Goal: Task Accomplishment & Management: Use online tool/utility

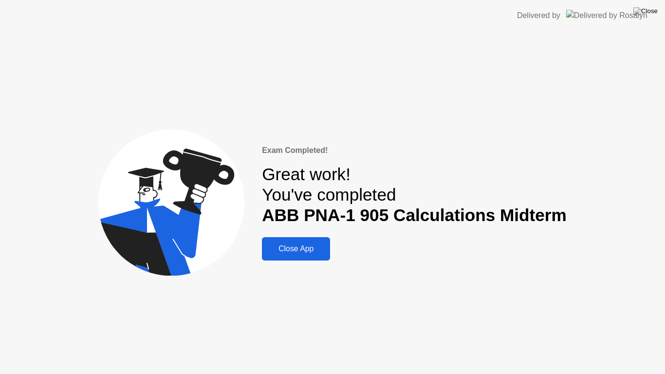
click at [307, 252] on div "Close App" at bounding box center [296, 248] width 62 height 9
click at [654, 14] on img at bounding box center [646, 11] width 24 height 8
click at [653, 9] on img at bounding box center [646, 11] width 24 height 8
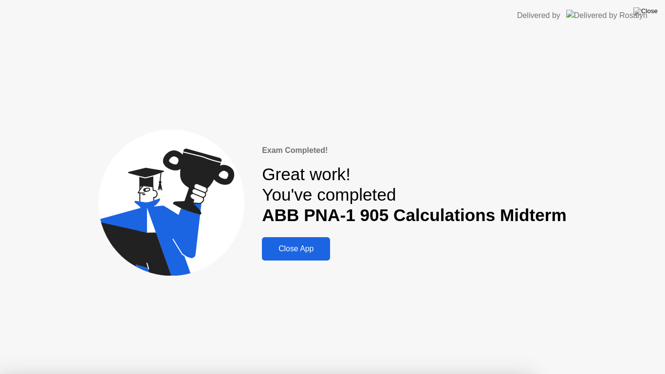
click at [312, 243] on button "Close App" at bounding box center [296, 248] width 68 height 23
click at [301, 247] on div "Close App" at bounding box center [296, 248] width 62 height 9
click at [653, 14] on img at bounding box center [646, 11] width 24 height 8
